Goal: Task Accomplishment & Management: Manage account settings

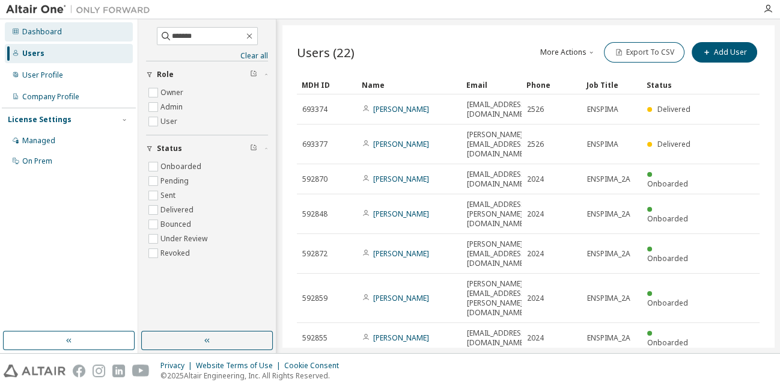
click at [55, 30] on div "Dashboard" at bounding box center [42, 32] width 40 height 10
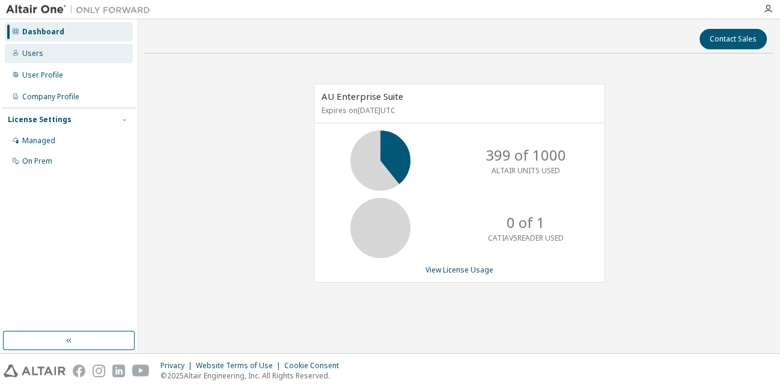
click at [59, 53] on div "Users" at bounding box center [69, 53] width 128 height 19
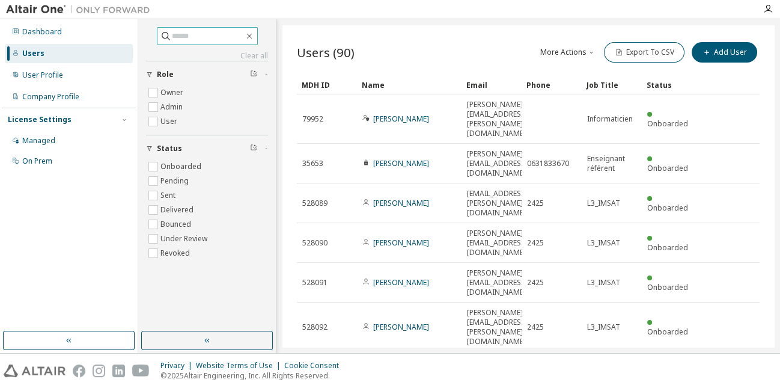
click at [215, 34] on input "text" at bounding box center [208, 36] width 72 height 12
type input "******"
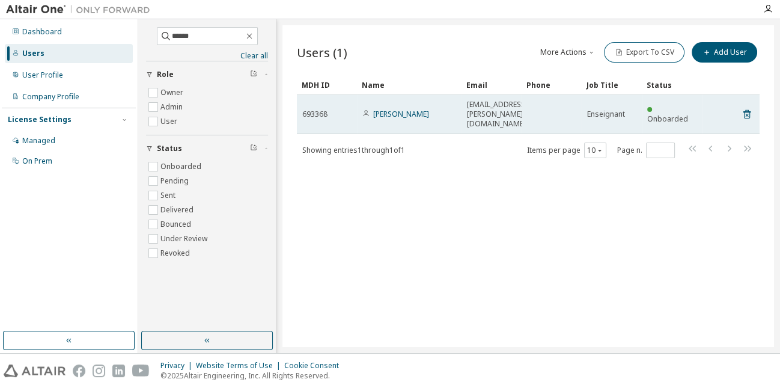
click at [552, 108] on td at bounding box center [552, 114] width 60 height 40
click at [402, 109] on link "[PERSON_NAME]" at bounding box center [401, 114] width 56 height 10
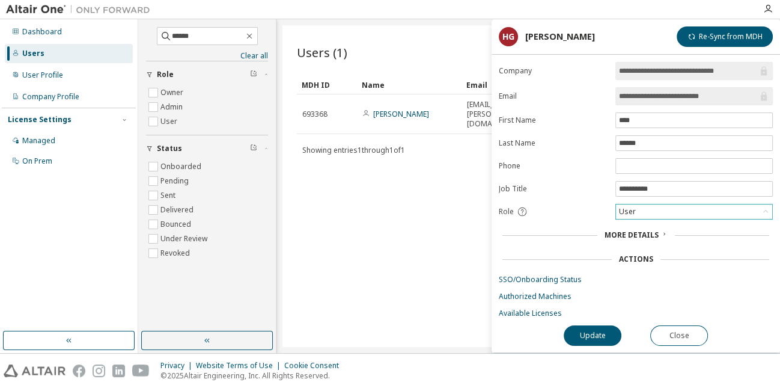
click at [638, 210] on div "User" at bounding box center [694, 211] width 156 height 14
click at [633, 227] on li "Admin" at bounding box center [694, 226] width 154 height 16
click at [597, 331] on button "Update" at bounding box center [593, 335] width 58 height 20
click at [675, 332] on button "Close" at bounding box center [679, 335] width 58 height 20
